Goal: Book appointment/travel/reservation

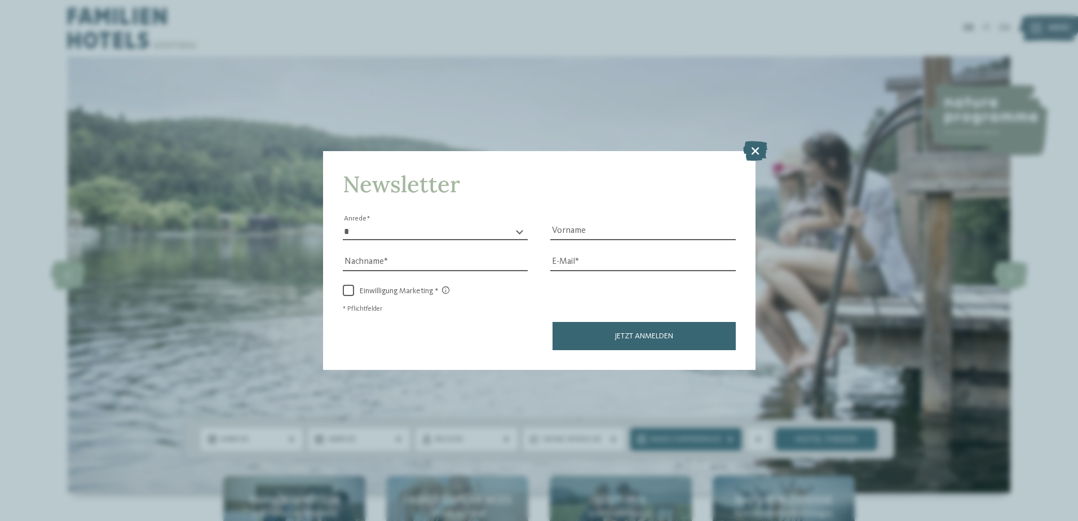
click at [756, 148] on icon at bounding box center [755, 150] width 24 height 20
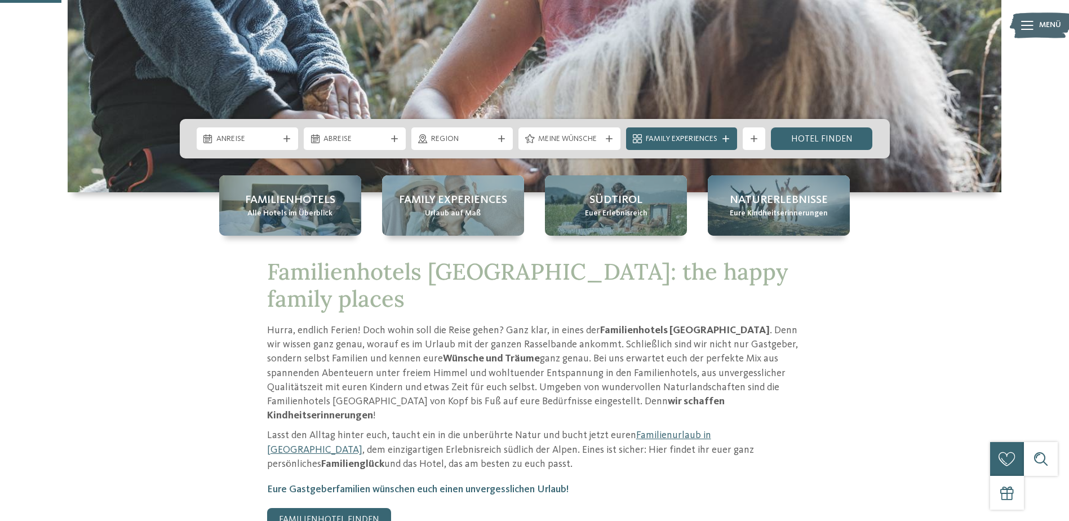
scroll to position [113, 0]
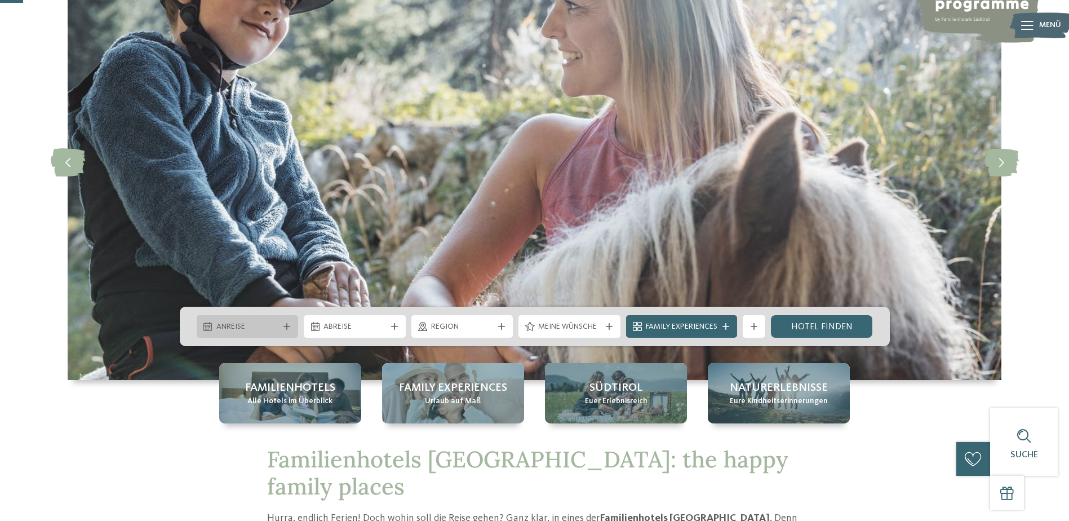
click at [256, 330] on span "Anreise" at bounding box center [247, 326] width 63 height 11
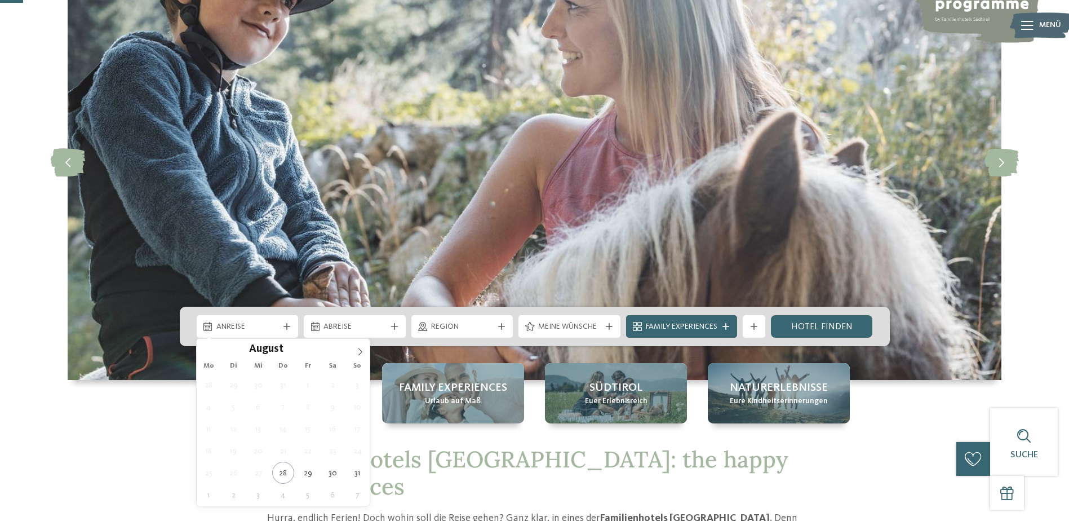
click at [372, 357] on img at bounding box center [535, 162] width 934 height 436
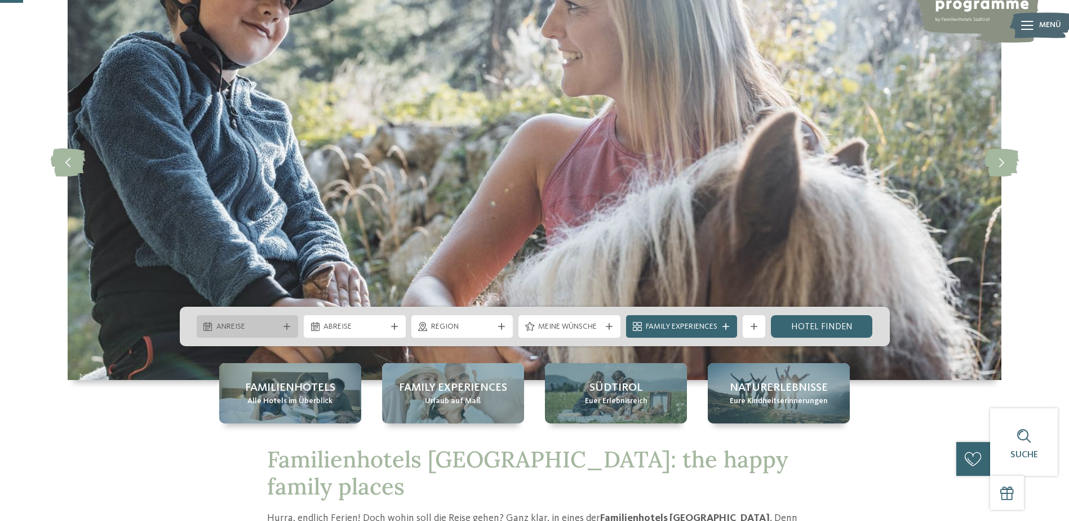
click at [284, 321] on div "Anreise" at bounding box center [248, 326] width 102 height 23
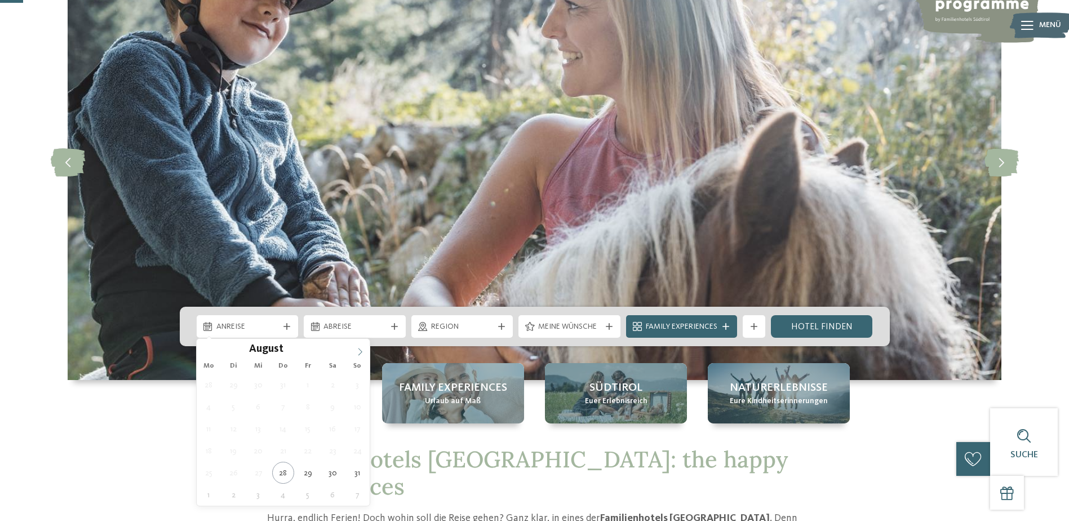
click at [358, 351] on icon at bounding box center [360, 352] width 8 height 8
type div "20.12.2025"
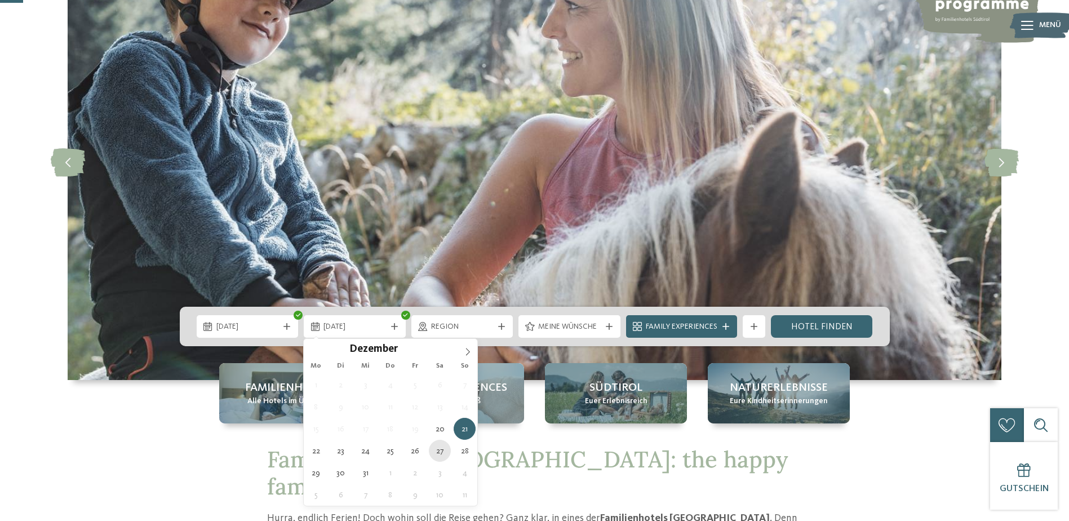
type div "27.12.2025"
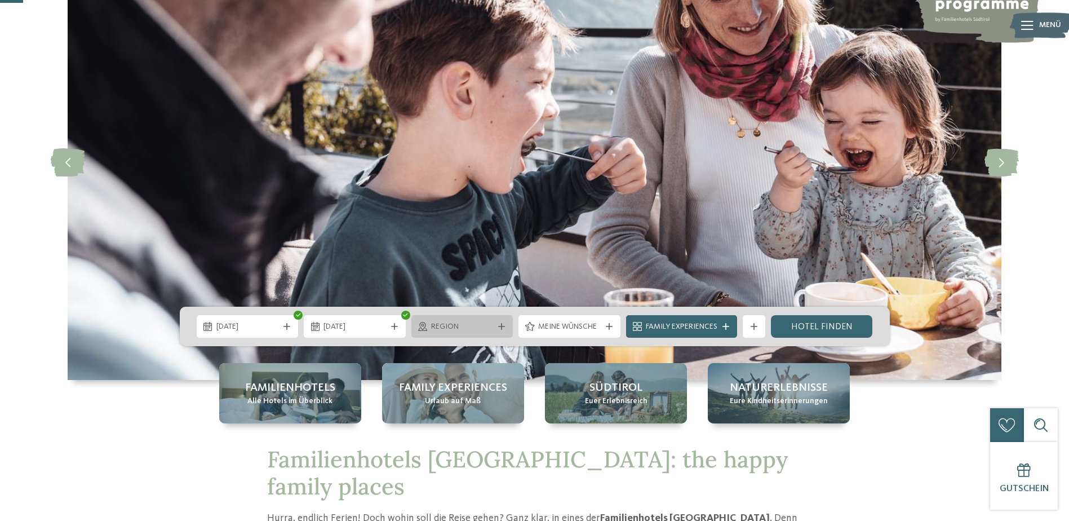
click at [494, 328] on div "Region" at bounding box center [462, 326] width 68 height 12
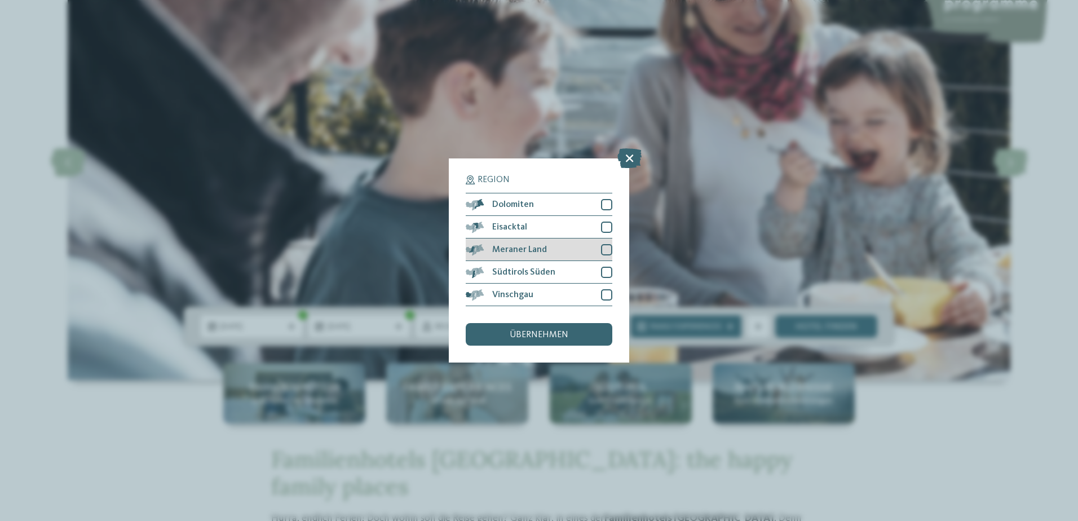
click at [605, 246] on div at bounding box center [606, 249] width 11 height 11
click at [607, 272] on div at bounding box center [606, 272] width 11 height 11
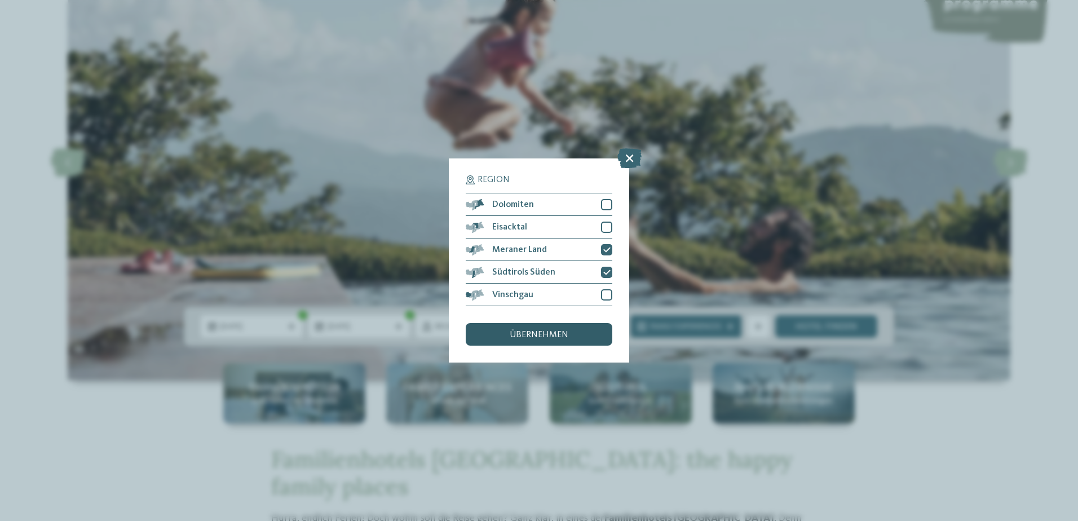
click at [575, 334] on div "übernehmen" at bounding box center [539, 334] width 147 height 23
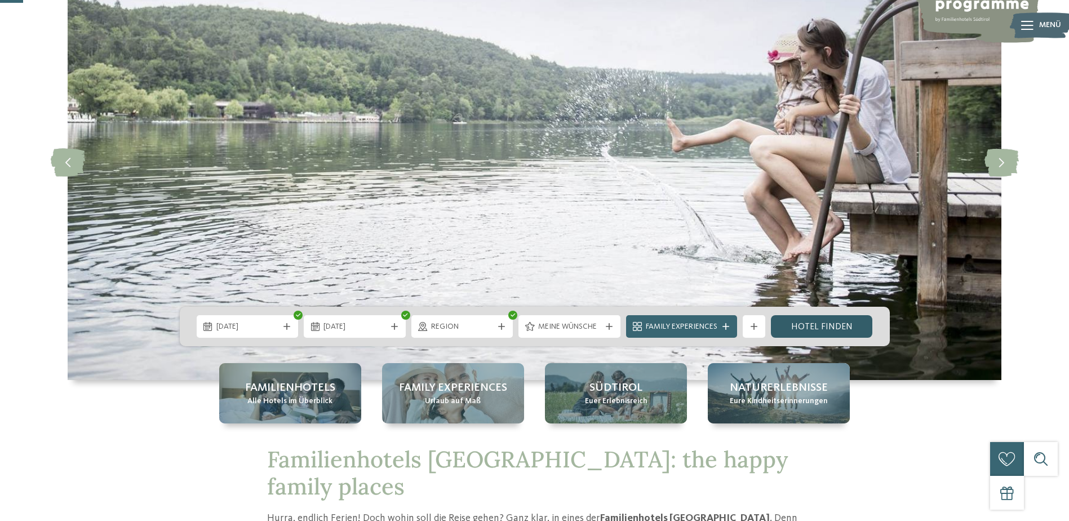
click at [798, 320] on link "Hotel finden" at bounding box center [822, 326] width 102 height 23
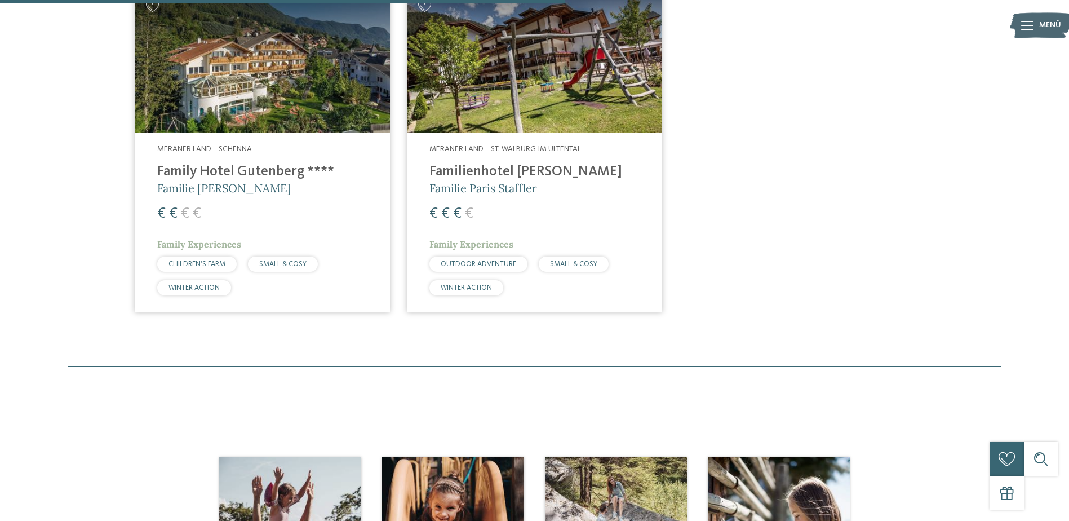
scroll to position [426, 0]
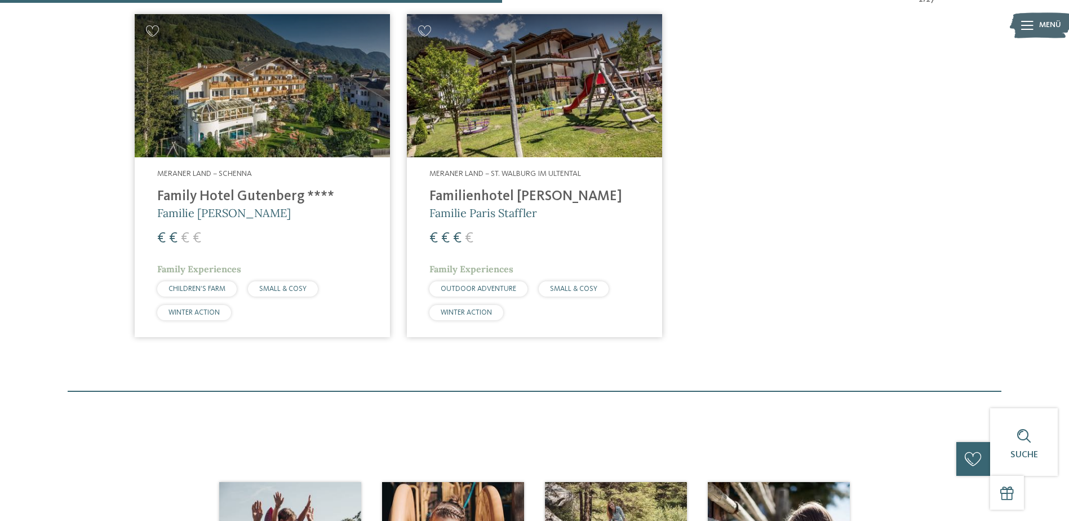
click at [320, 78] on img at bounding box center [262, 86] width 255 height 144
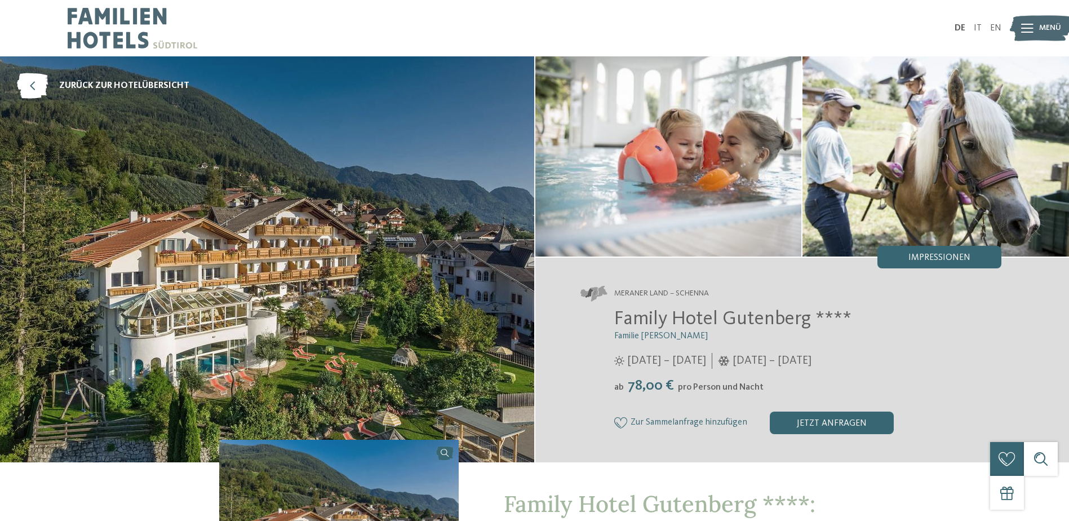
drag, startPoint x: 363, startPoint y: 133, endPoint x: 325, endPoint y: 129, distance: 38.0
click at [325, 129] on img at bounding box center [267, 259] width 534 height 406
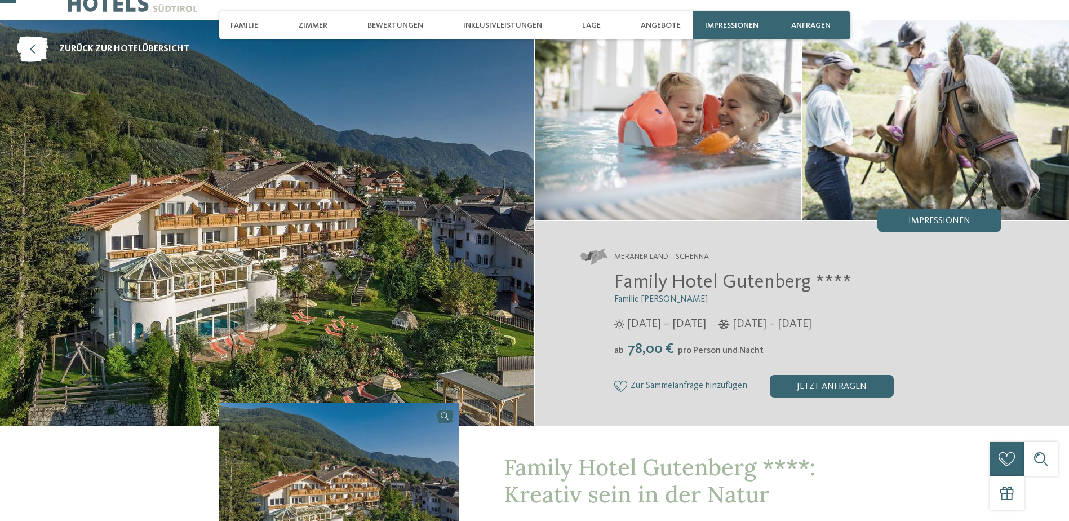
scroll to position [56, 0]
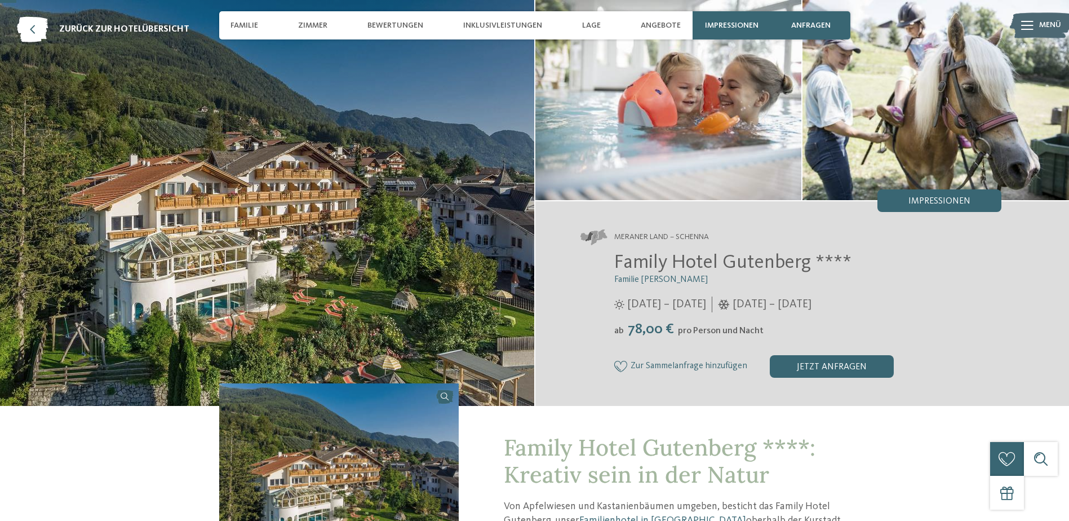
drag, startPoint x: 821, startPoint y: 365, endPoint x: 810, endPoint y: 414, distance: 50.9
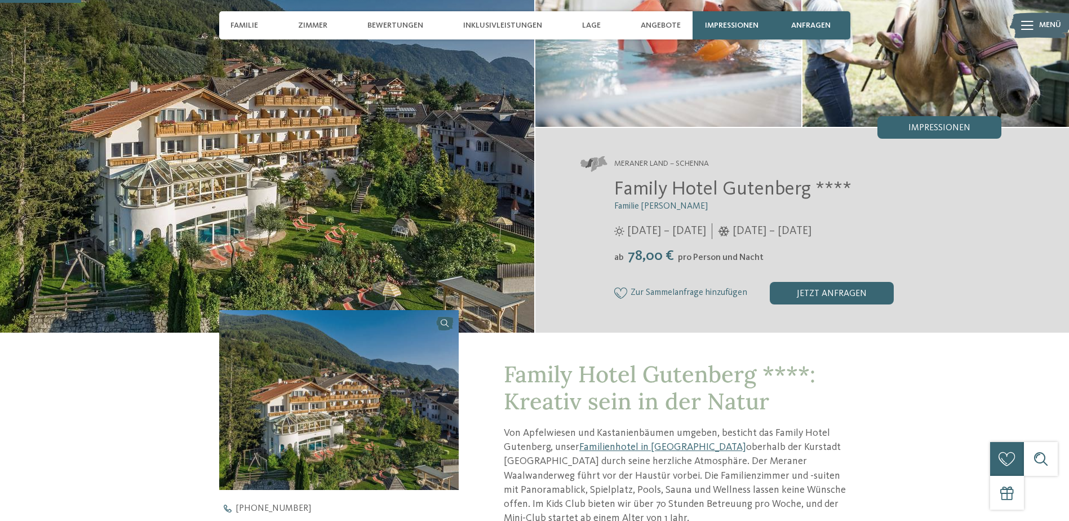
scroll to position [0, 0]
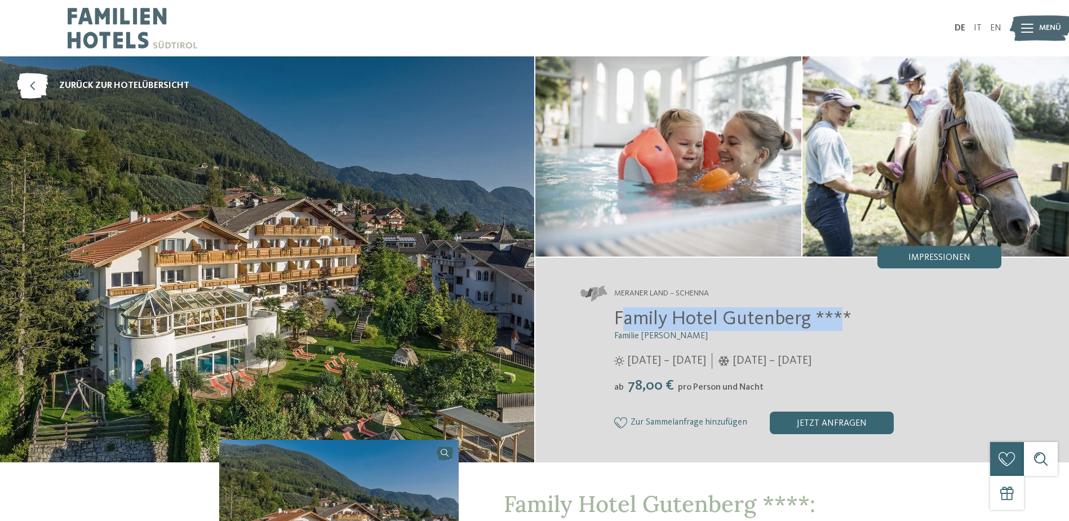
drag, startPoint x: 619, startPoint y: 319, endPoint x: 837, endPoint y: 319, distance: 218.2
click at [837, 319] on span "Family Hotel Gutenberg ****" at bounding box center [733, 319] width 237 height 20
drag, startPoint x: 611, startPoint y: 318, endPoint x: 817, endPoint y: 319, distance: 206.9
click at [817, 319] on div "Family Hotel Gutenberg **** Familie Ainhauser [DATE] – [DATE] ab" at bounding box center [792, 370] width 422 height 127
copy span "Family Hotel Gutenberg"
